Goal: Task Accomplishment & Management: Use online tool/utility

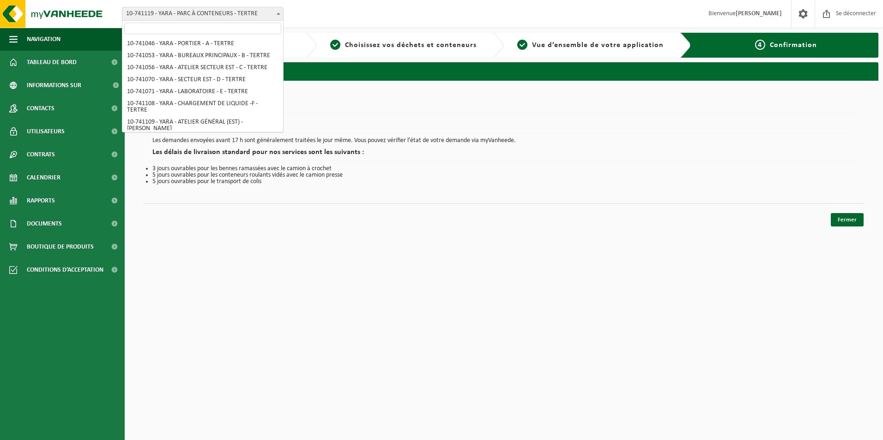
click at [275, 15] on span at bounding box center [278, 13] width 9 height 12
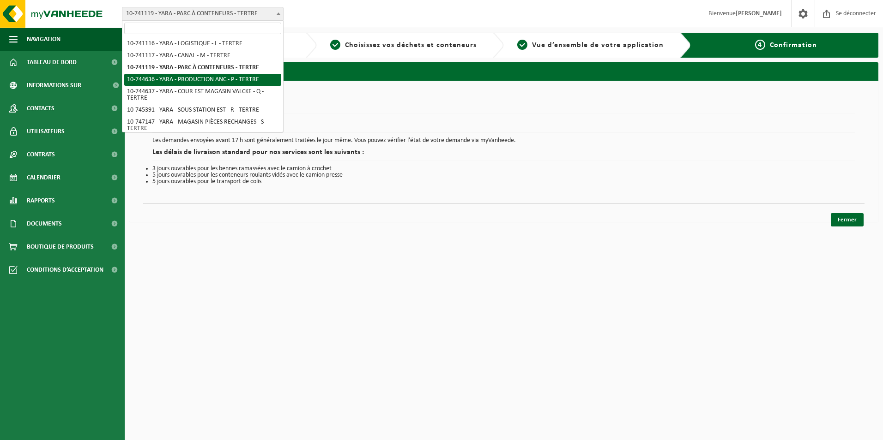
select select "5168"
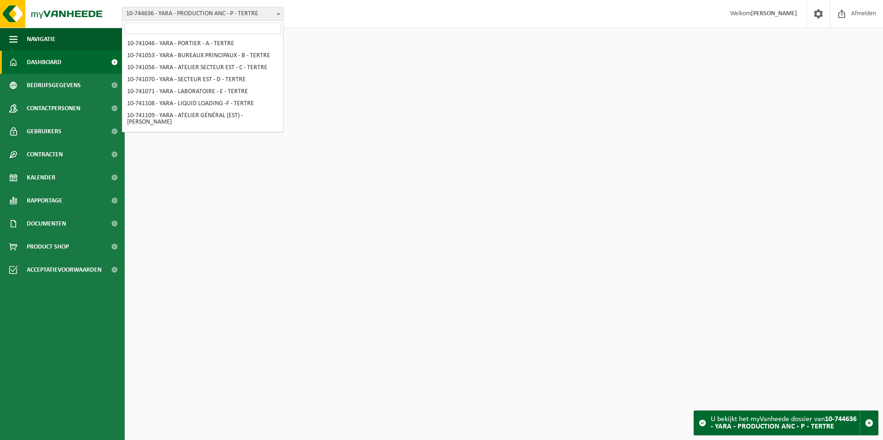
click at [276, 12] on b at bounding box center [278, 13] width 4 height 2
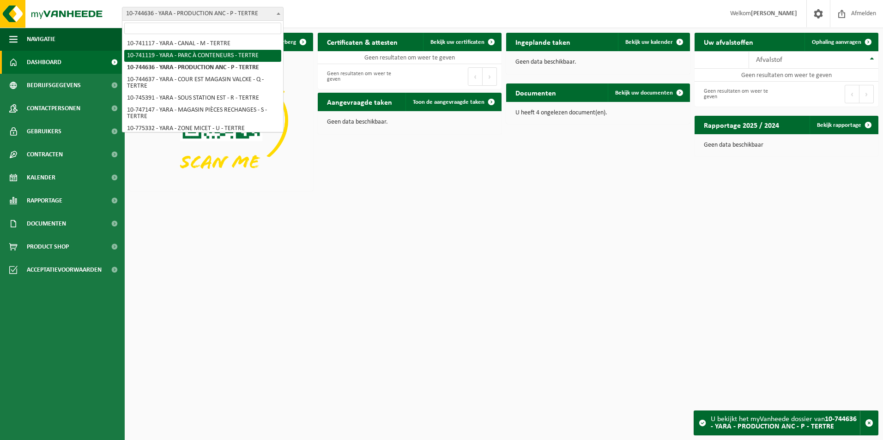
select select "4520"
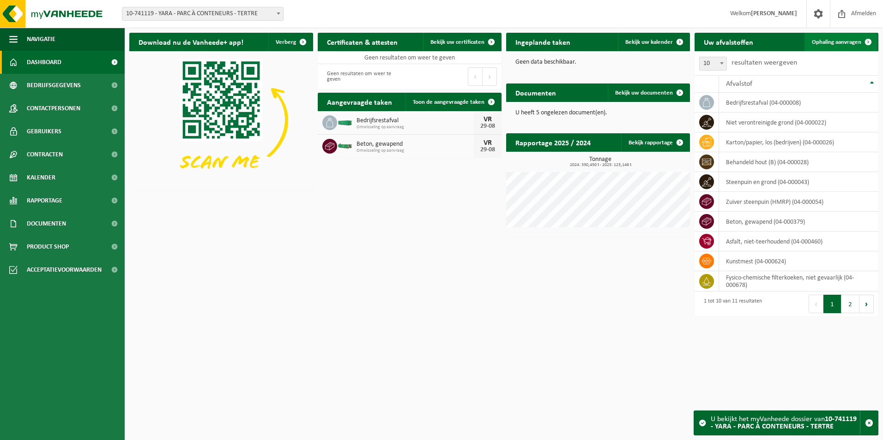
click at [830, 42] on span "Ophaling aanvragen" at bounding box center [835, 42] width 49 height 6
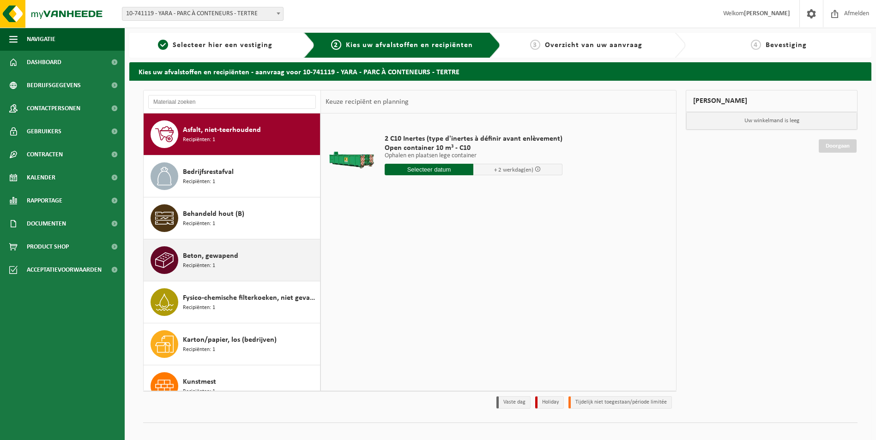
click at [231, 266] on div "Beton, gewapend Recipiënten: 1" at bounding box center [250, 260] width 135 height 28
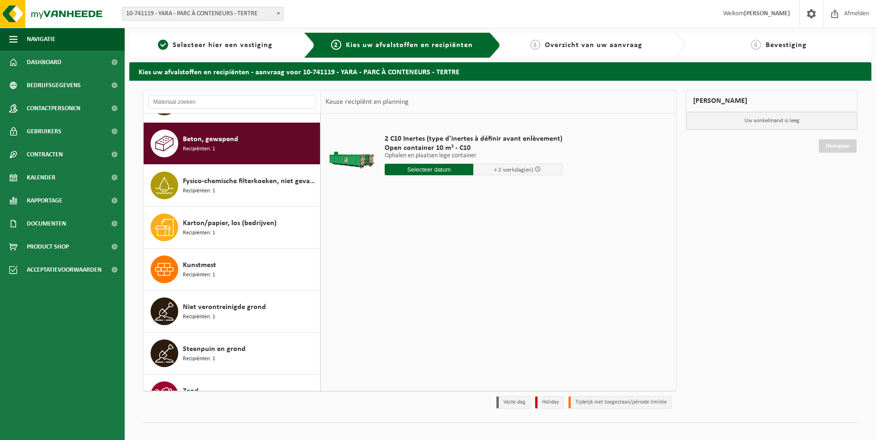
scroll to position [126, 0]
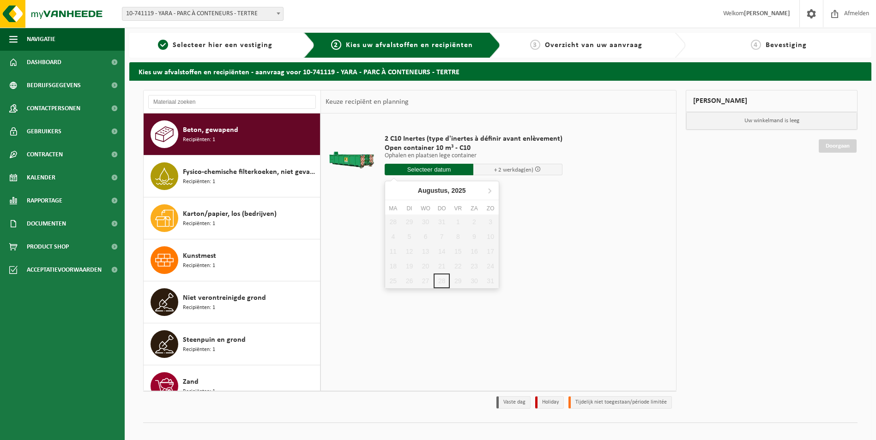
click at [424, 166] on input "text" at bounding box center [429, 170] width 89 height 12
click at [489, 192] on icon at bounding box center [489, 190] width 15 height 15
click at [462, 338] on div "2 C10 Inertes (type d'inertes à définir avant enlèvement) Open container 10 m³ …" at bounding box center [498, 252] width 355 height 277
